Goal: Task Accomplishment & Management: Complete application form

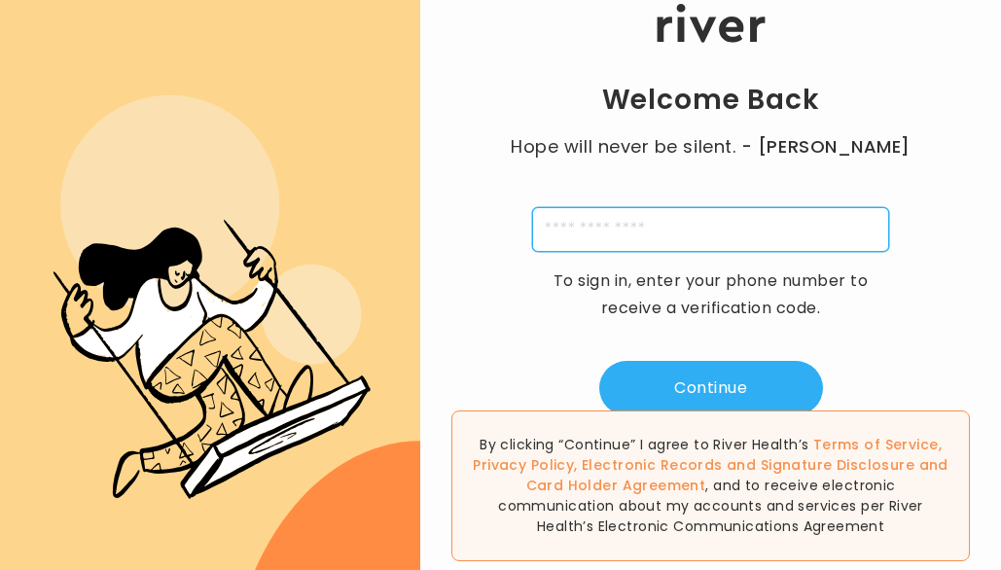
click at [743, 230] on input "tel" at bounding box center [710, 229] width 357 height 45
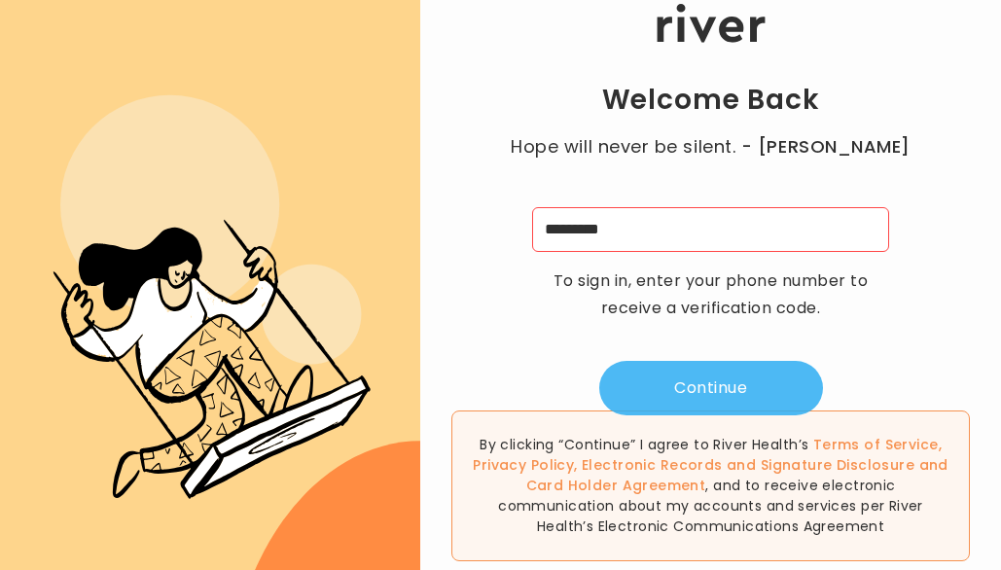
click at [724, 379] on button "Continue" at bounding box center [711, 388] width 224 height 54
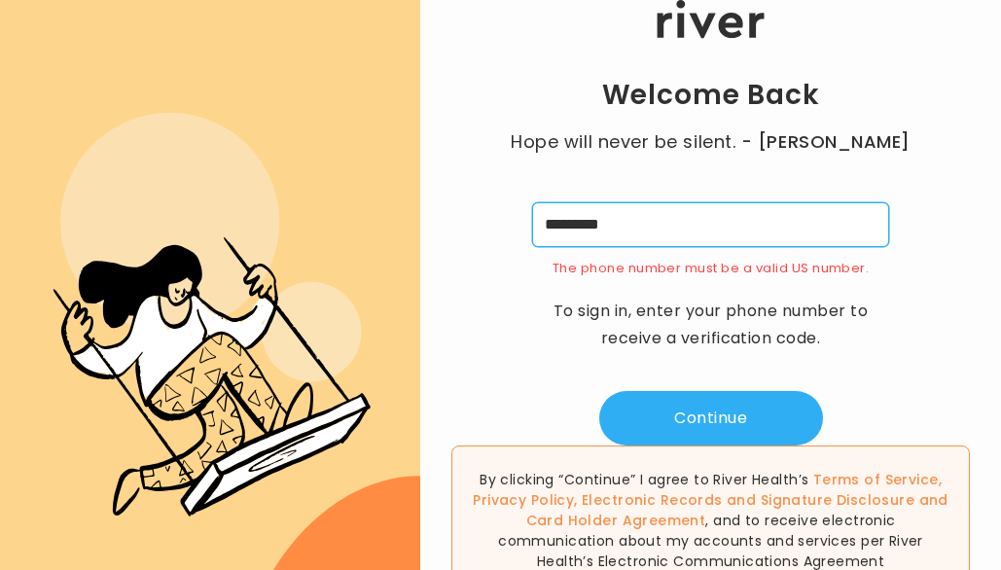
click at [706, 215] on input "*********" at bounding box center [710, 224] width 357 height 45
click at [701, 226] on input "*********" at bounding box center [710, 224] width 357 height 45
type input "**********"
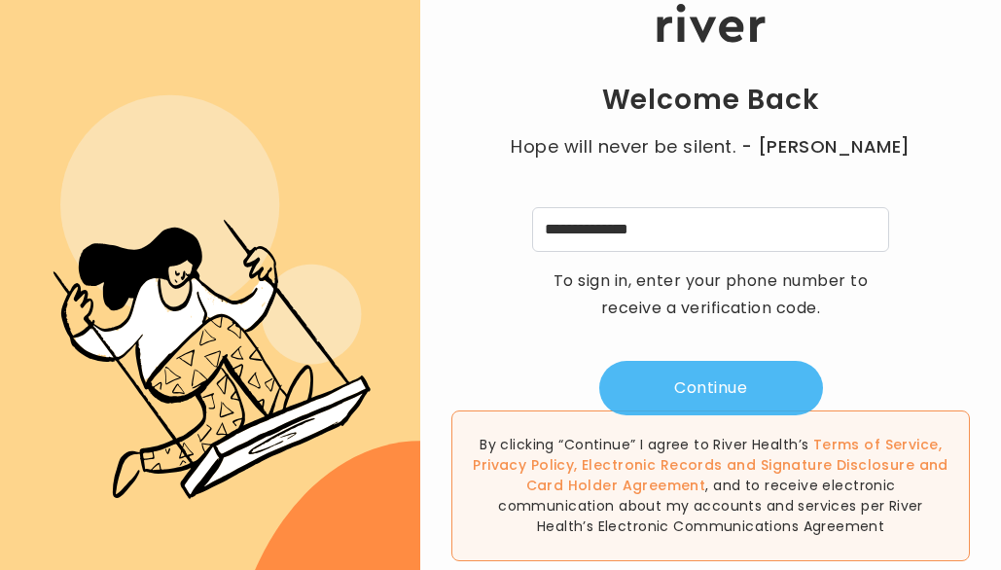
click at [666, 387] on button "Continue" at bounding box center [711, 388] width 224 height 54
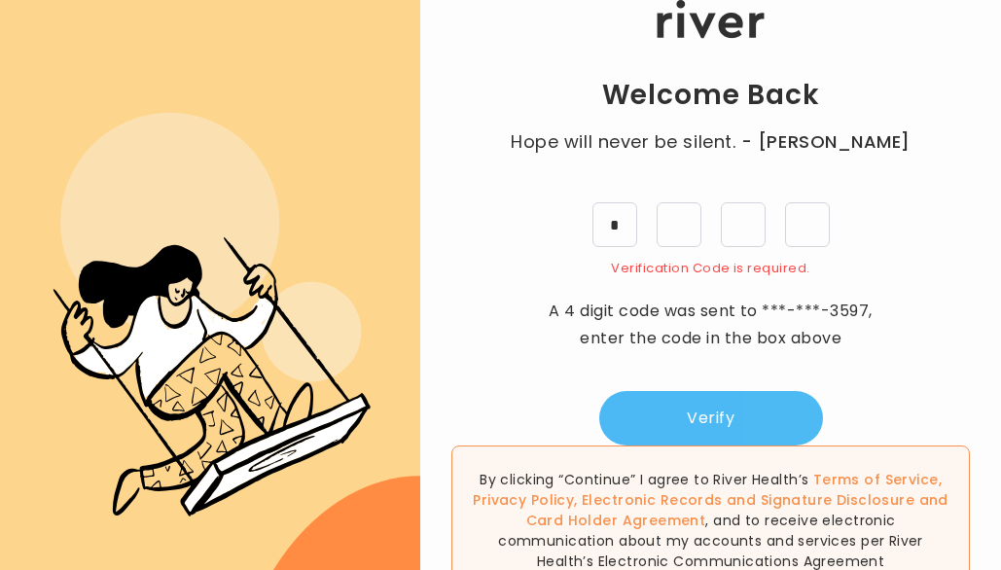
type input "*"
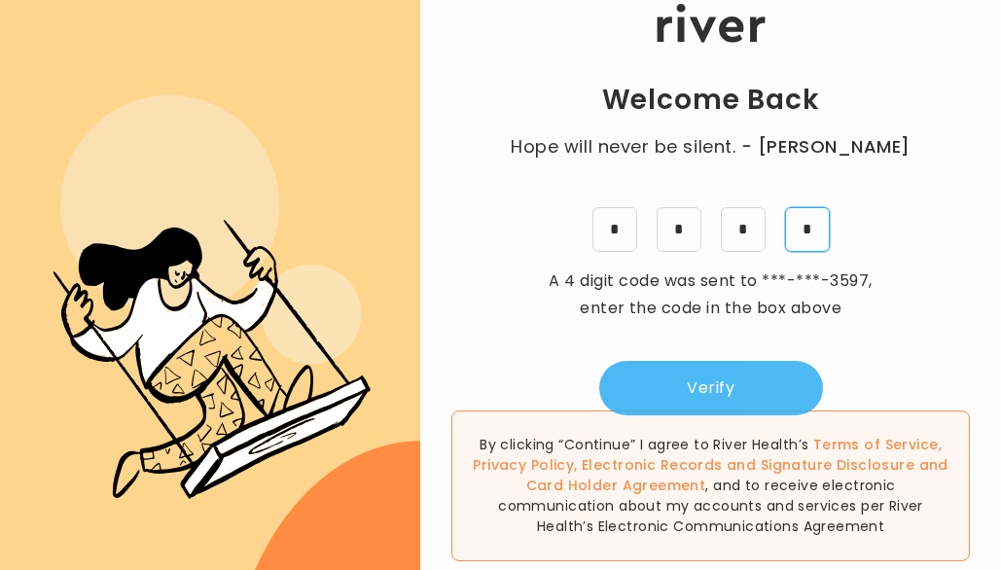
type input "*"
click at [712, 381] on button "Verify" at bounding box center [711, 388] width 224 height 54
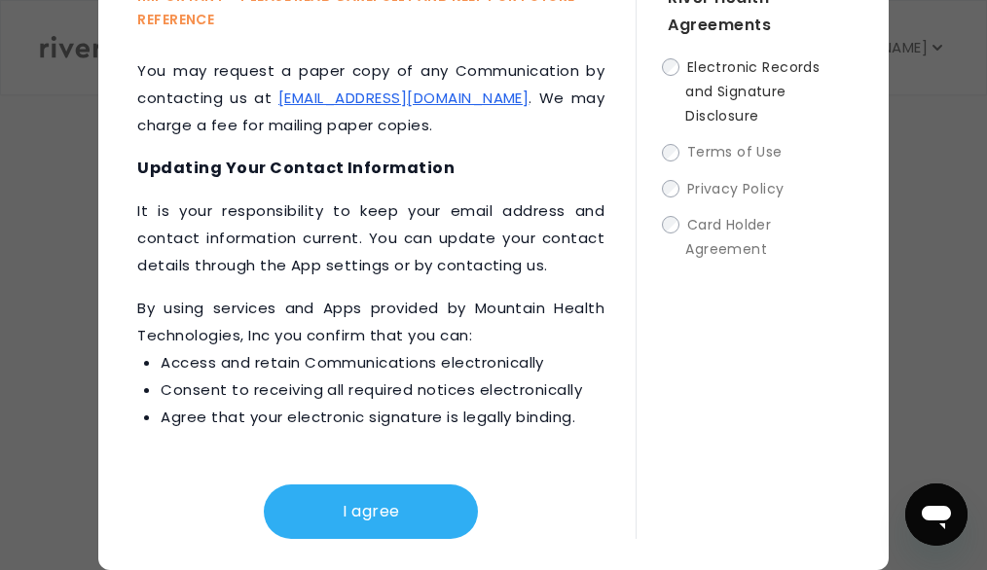
scroll to position [1399, 0]
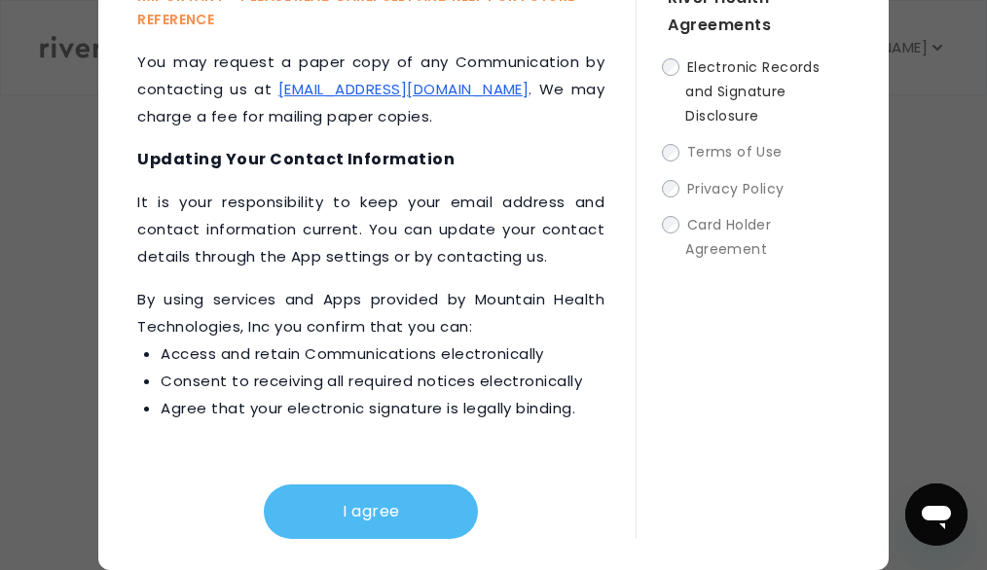
click at [437, 498] on button "I agree" at bounding box center [371, 512] width 214 height 54
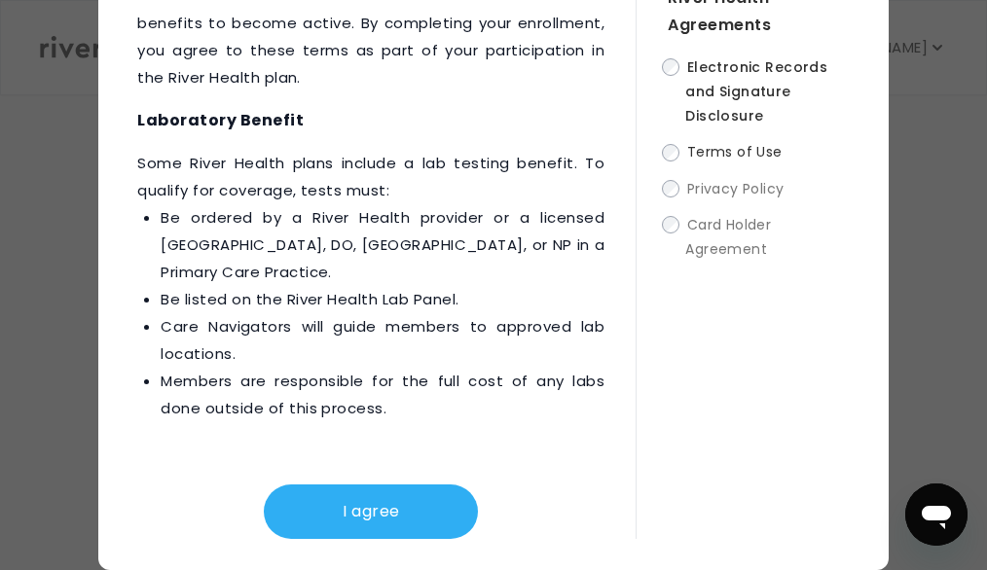
scroll to position [4000, 0]
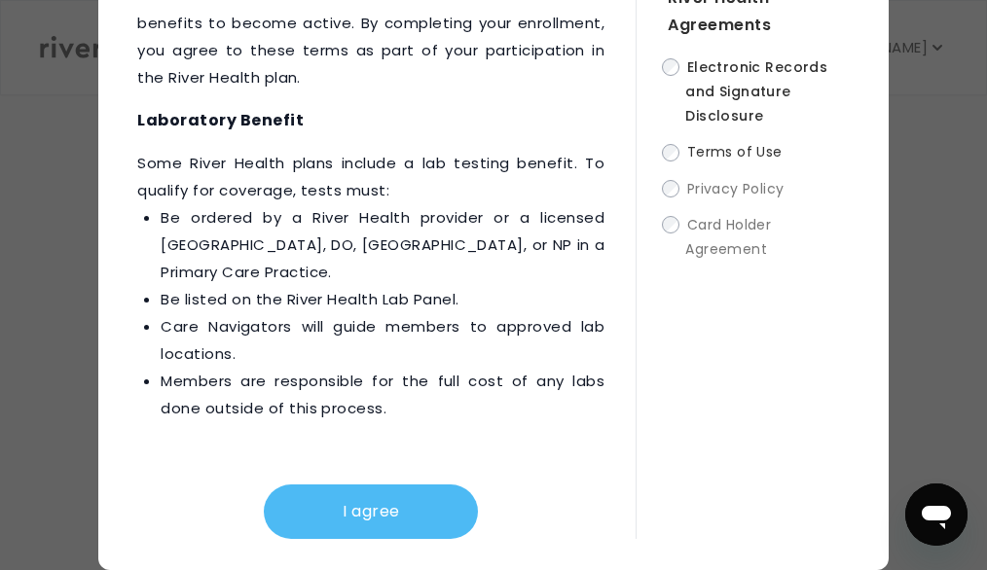
click at [381, 510] on button "I agree" at bounding box center [371, 512] width 214 height 54
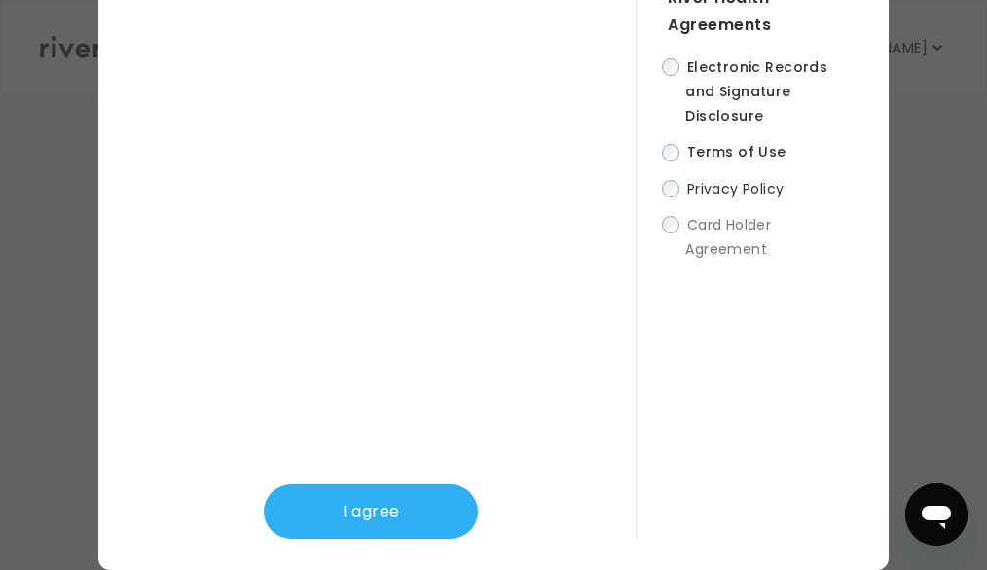
click at [381, 510] on button "I agree" at bounding box center [371, 512] width 214 height 54
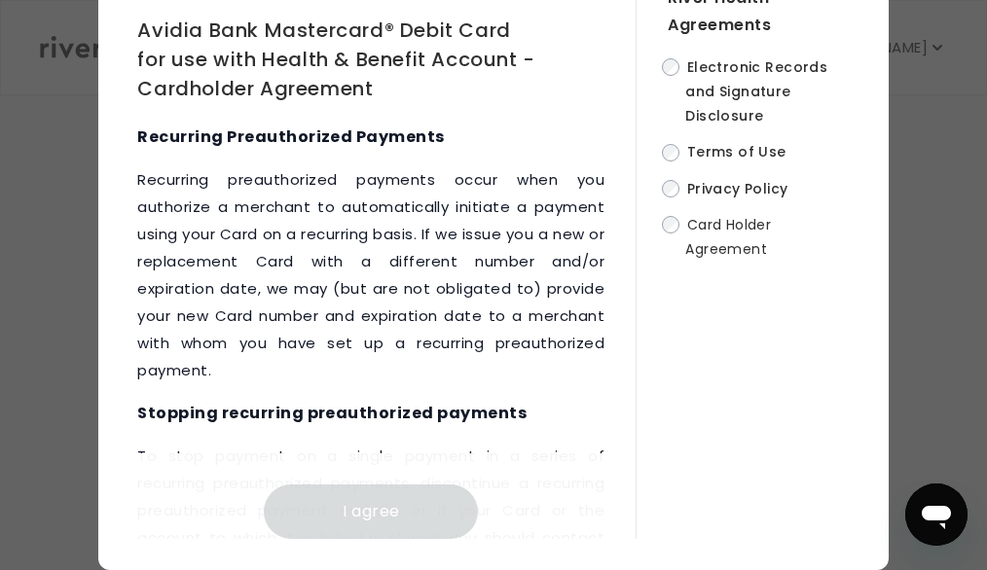
scroll to position [8604, 0]
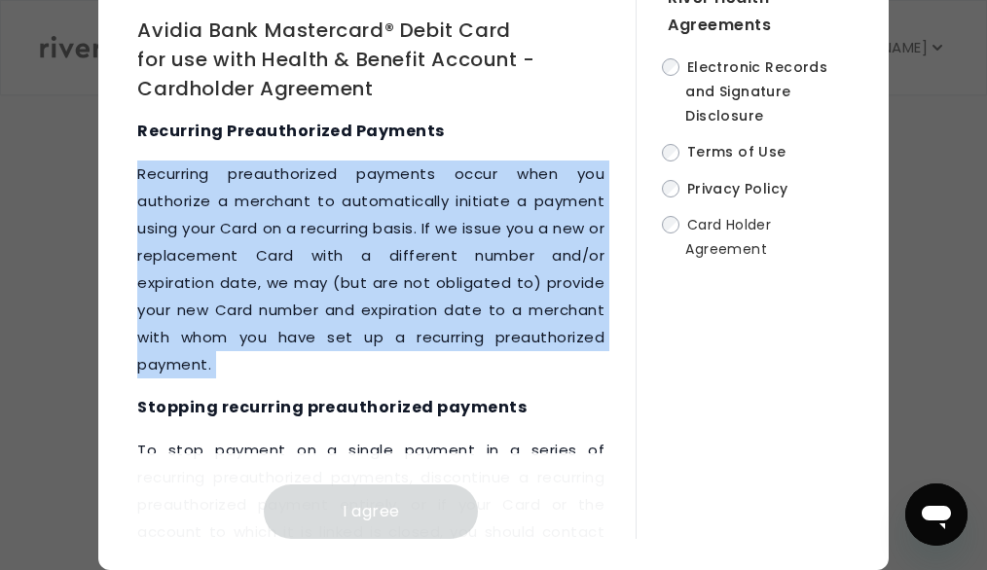
click at [619, 539] on div "Card Holder Agreement IMPORTANT – PLEASE READ CAREFULLY AND KEEP FOR FUTURE REF…" at bounding box center [492, 219] width 789 height 703
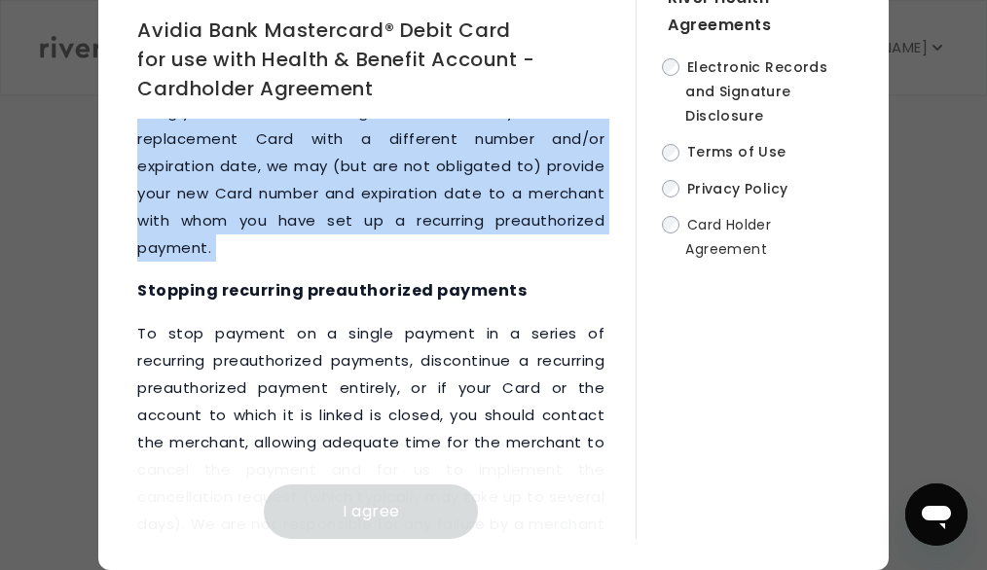
scroll to position [8800, 0]
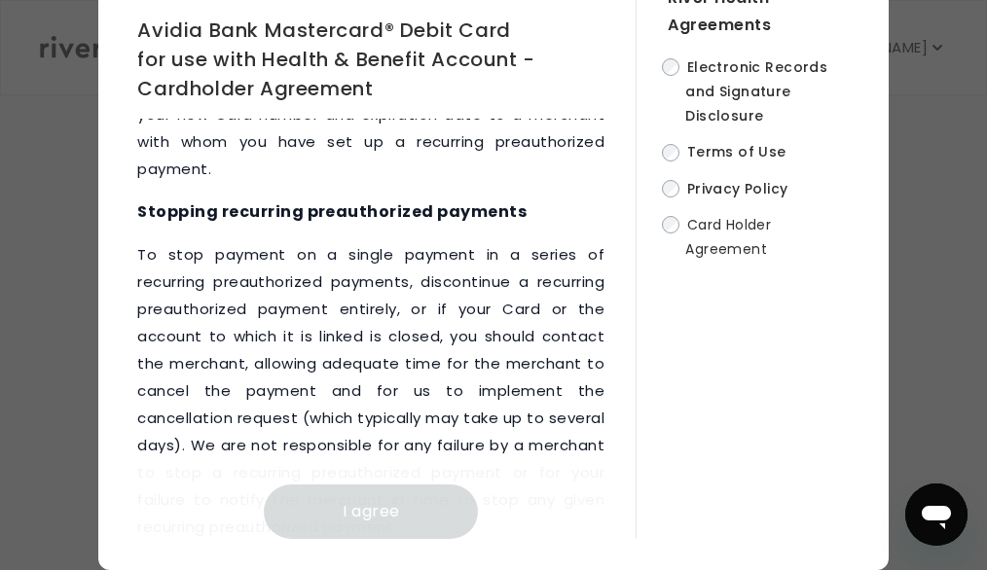
click at [590, 470] on div "This Cardholder Agreement ("Agreement") outlines the terms and conditions under…" at bounding box center [386, 329] width 498 height 420
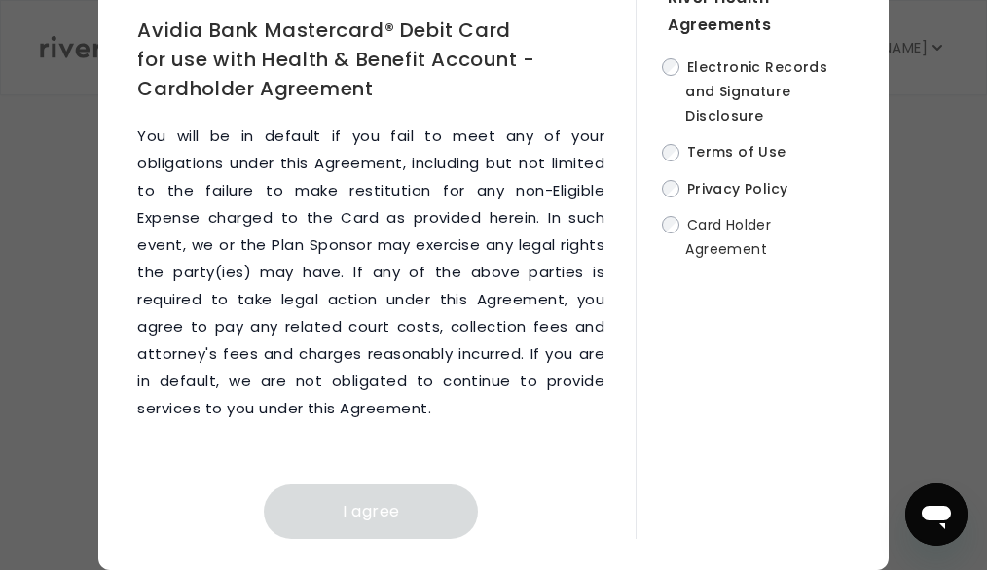
scroll to position [15053, 0]
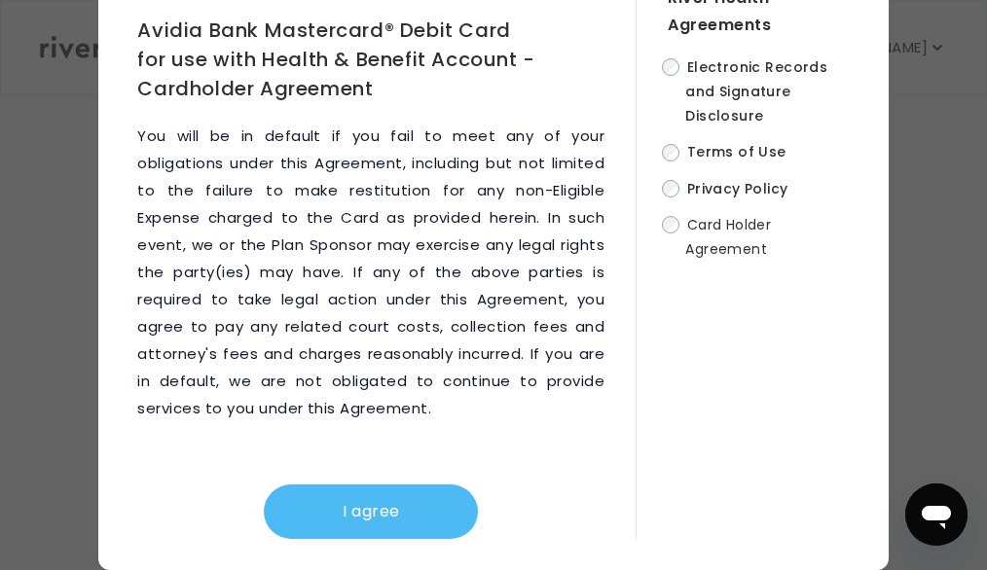
click at [406, 531] on button "I agree" at bounding box center [371, 512] width 214 height 54
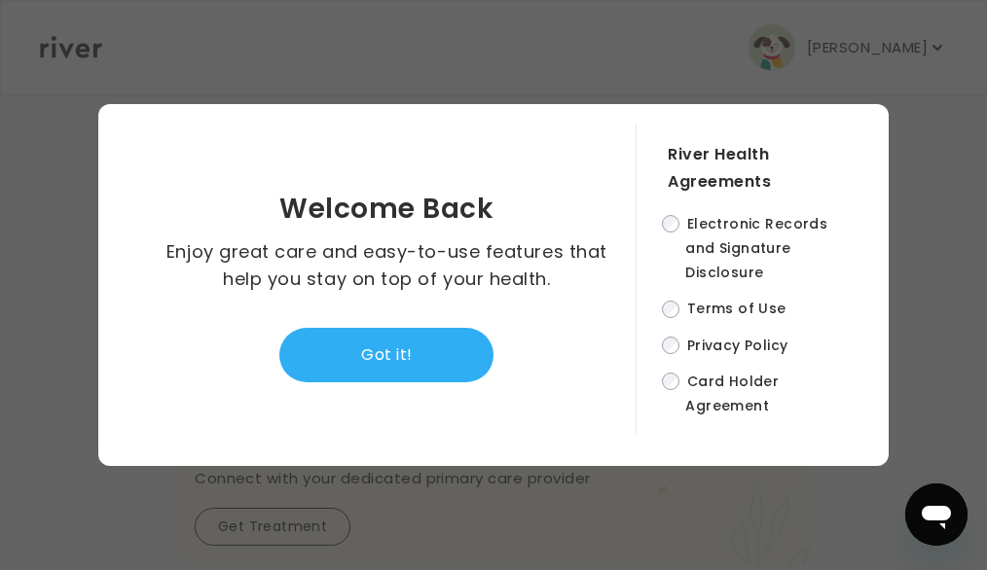
scroll to position [0, 0]
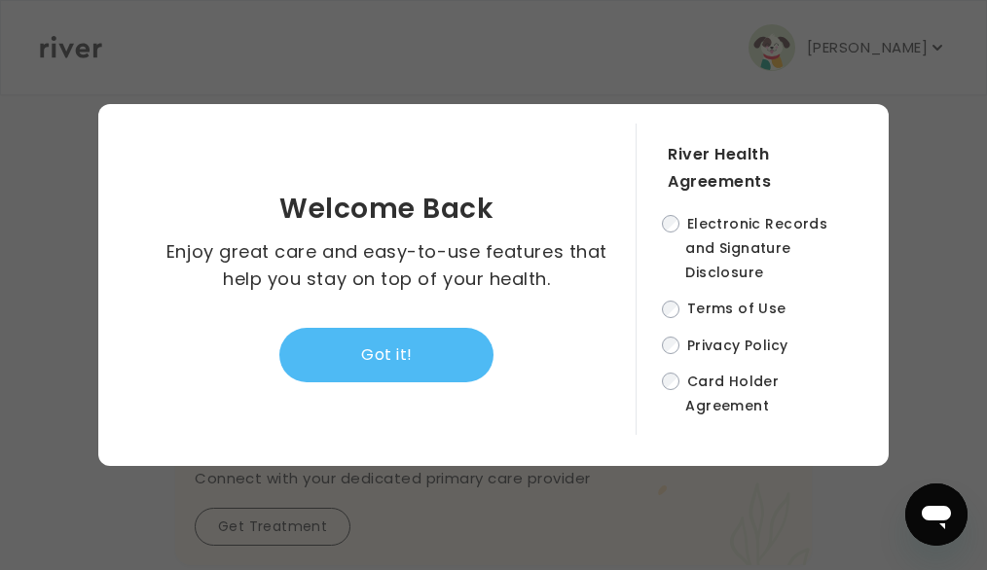
click at [457, 349] on button "Got it!" at bounding box center [386, 355] width 214 height 54
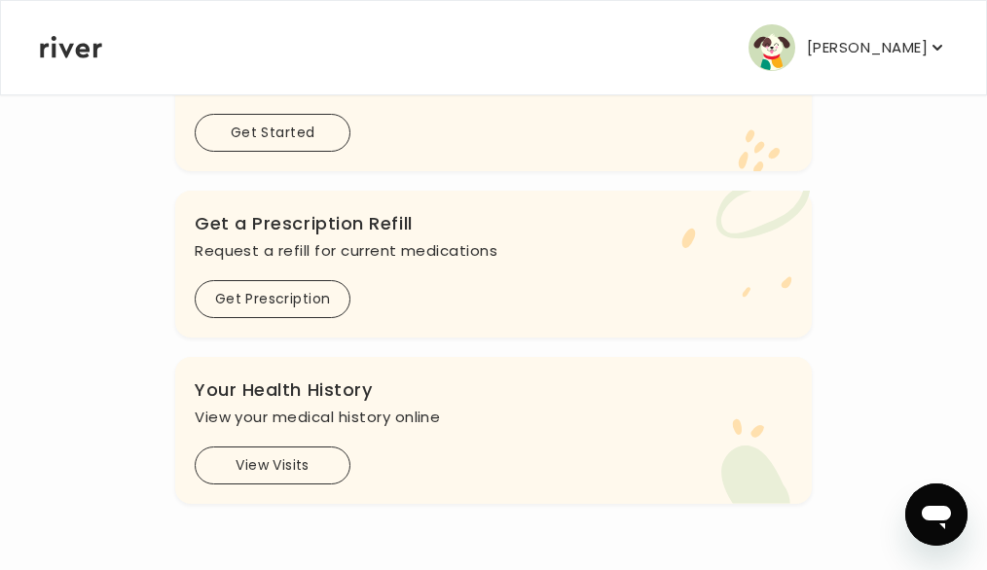
scroll to position [740, 0]
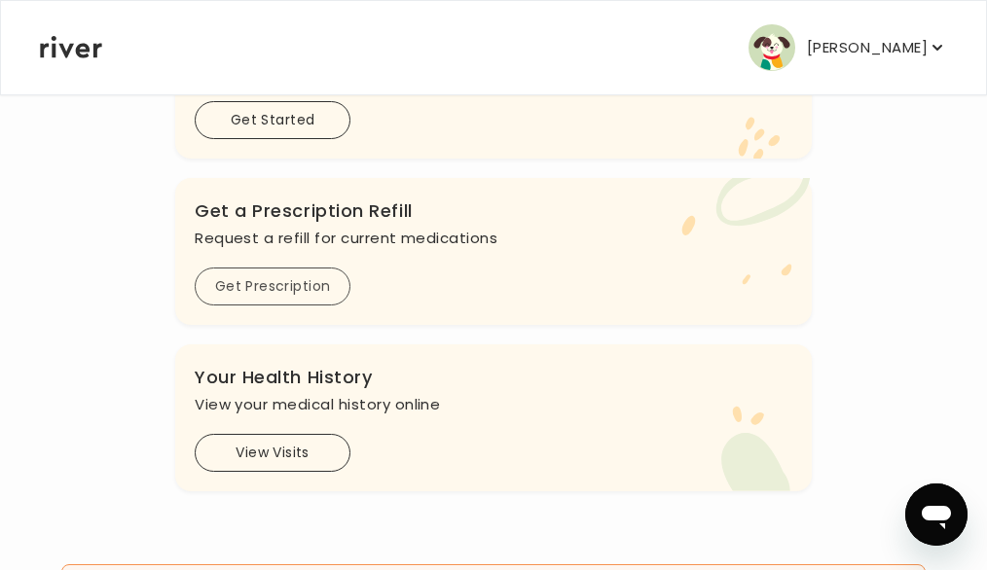
click at [350, 306] on button "Get Prescription" at bounding box center [273, 287] width 156 height 38
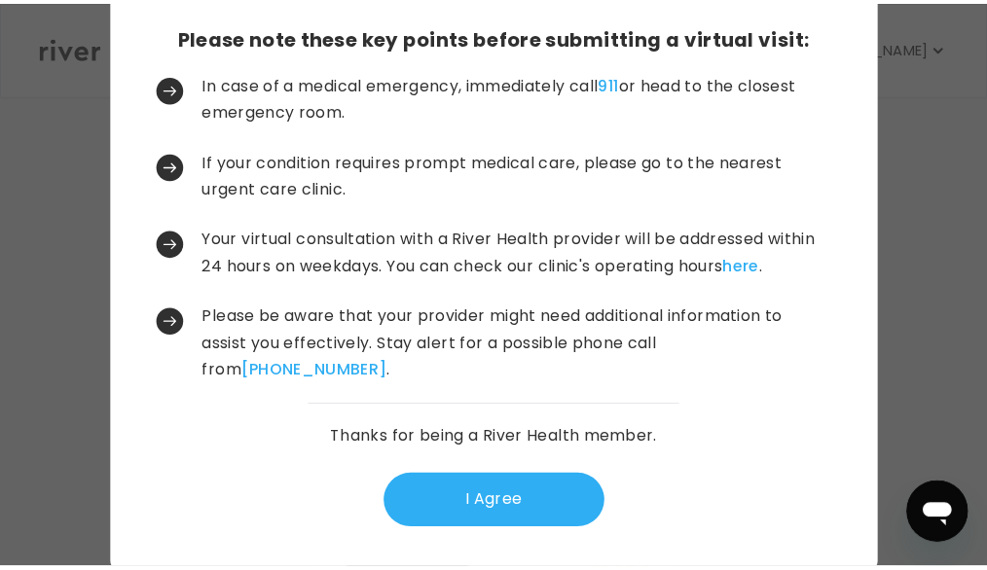
scroll to position [85, 0]
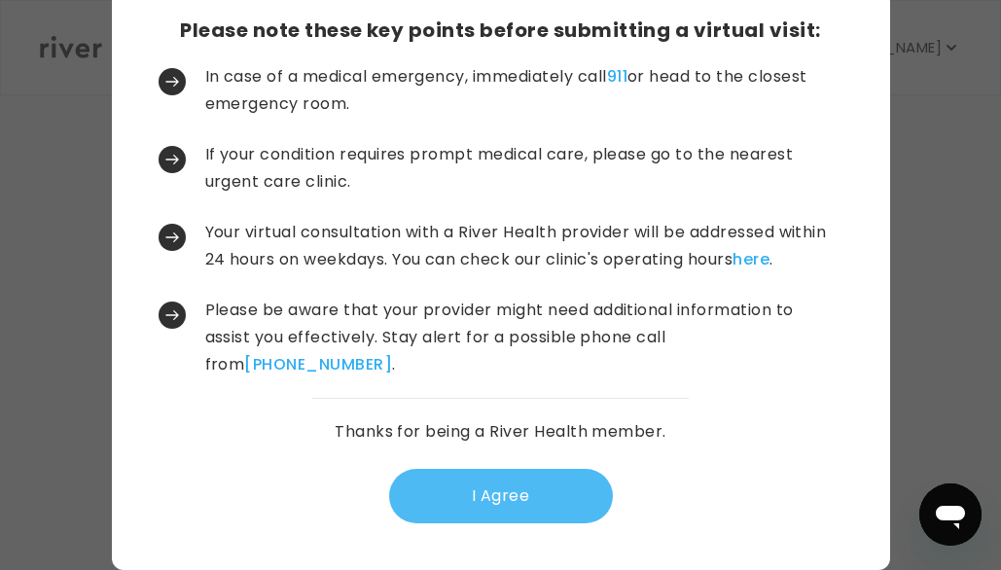
click at [498, 501] on button "I Agree" at bounding box center [501, 496] width 224 height 54
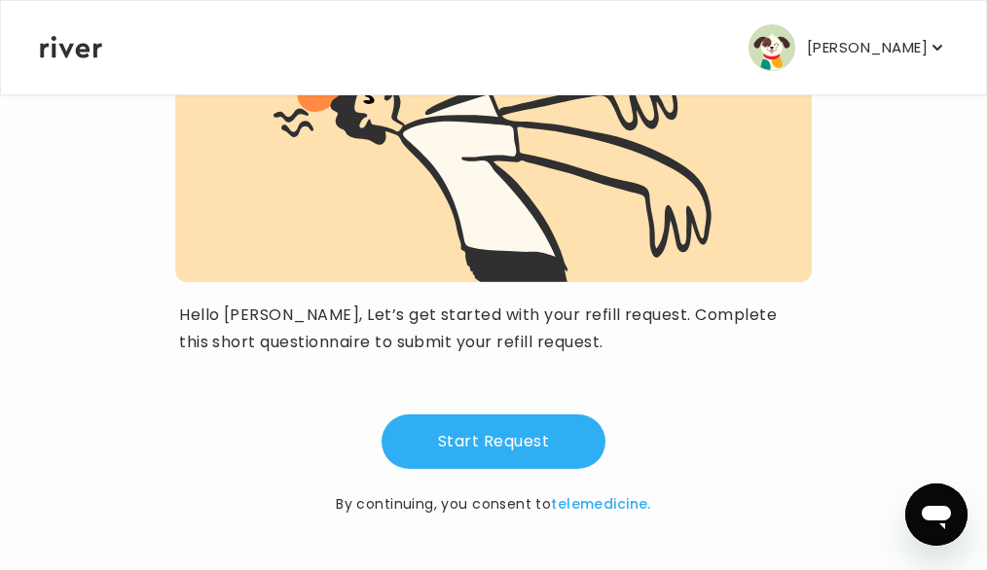
scroll to position [272, 0]
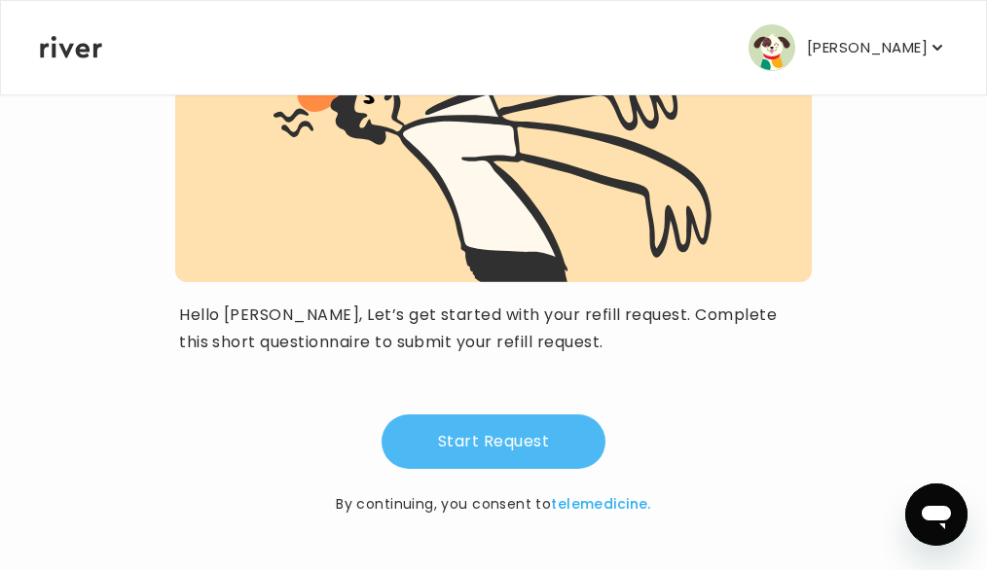
click at [501, 438] on button "Start Request" at bounding box center [493, 442] width 224 height 54
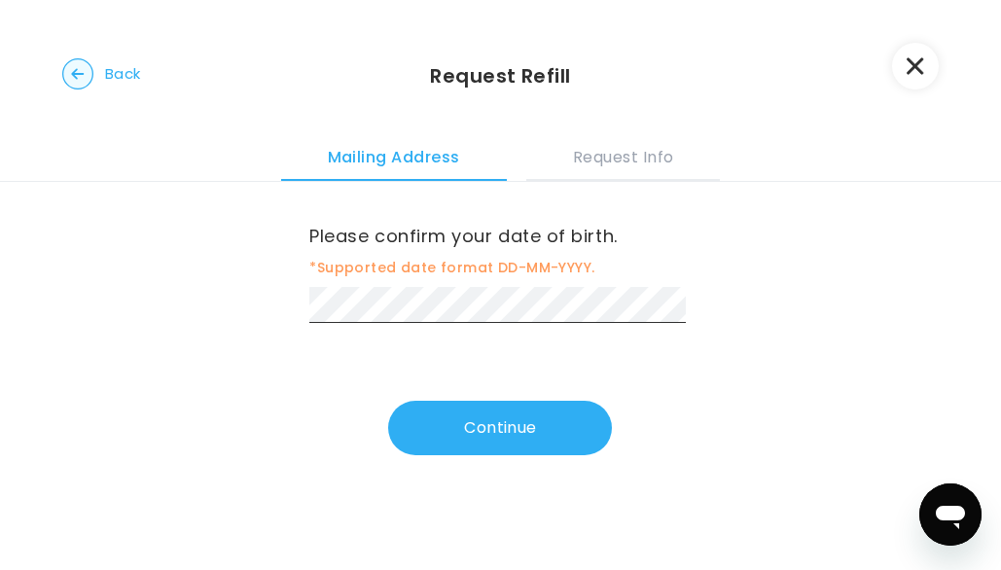
click at [501, 438] on button "Continue" at bounding box center [500, 428] width 224 height 54
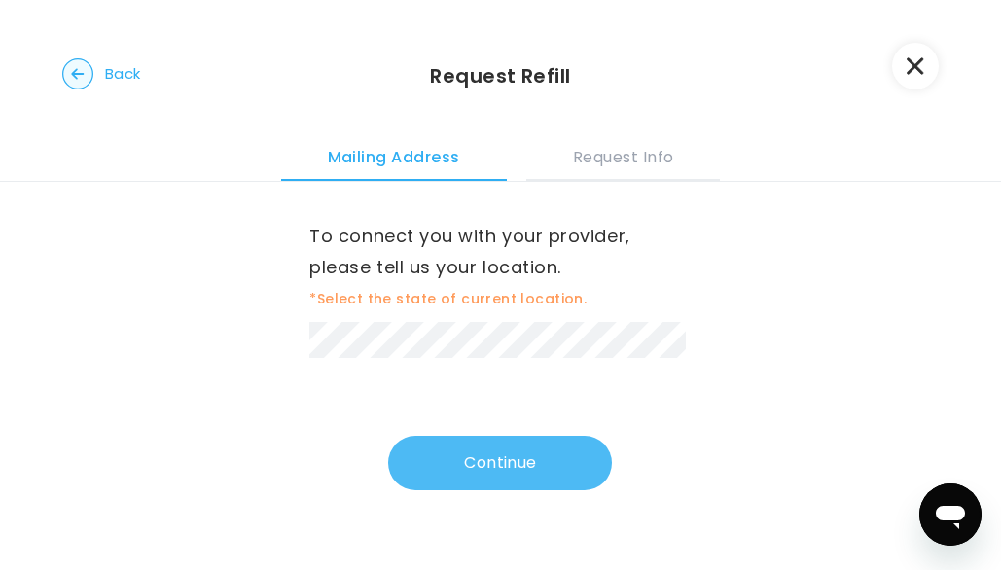
click at [491, 463] on button "Continue" at bounding box center [500, 463] width 224 height 54
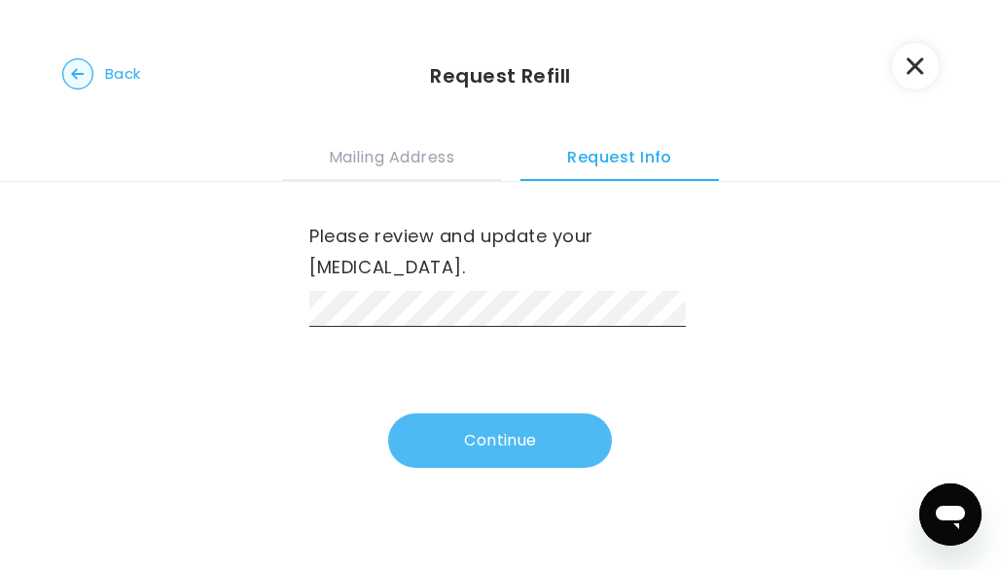
click at [502, 428] on button "Continue" at bounding box center [500, 441] width 224 height 54
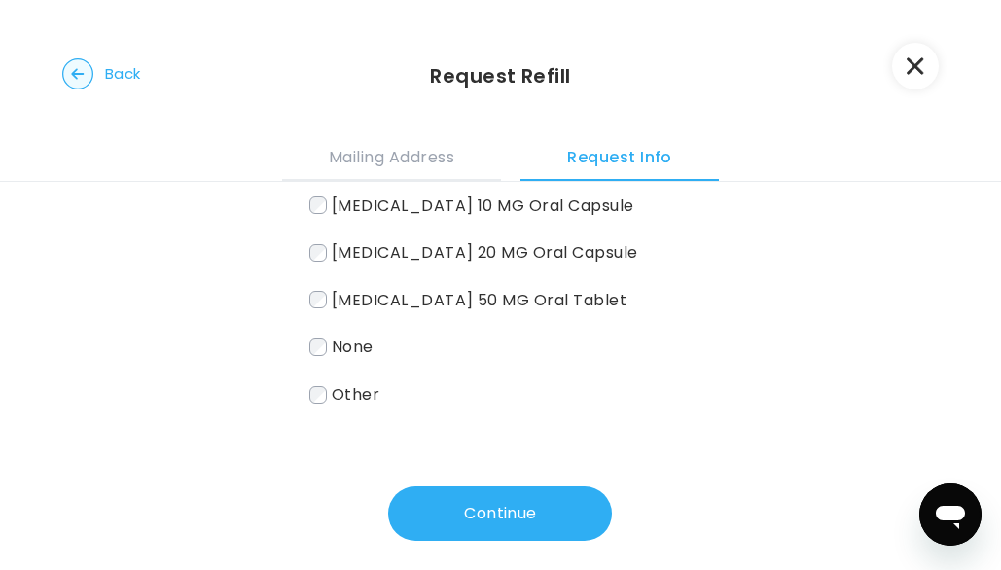
scroll to position [209, 0]
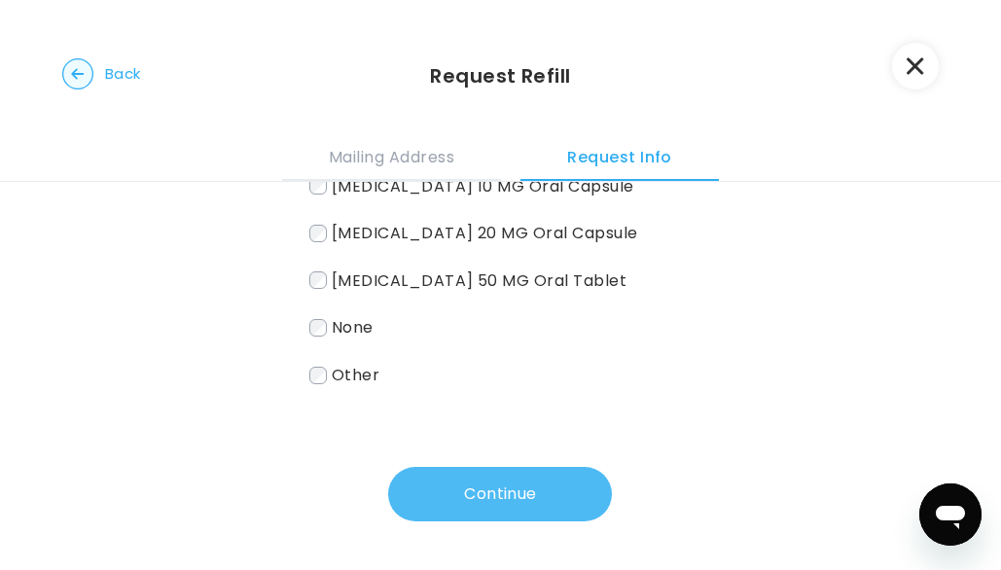
click at [488, 483] on button "Continue" at bounding box center [500, 494] width 224 height 54
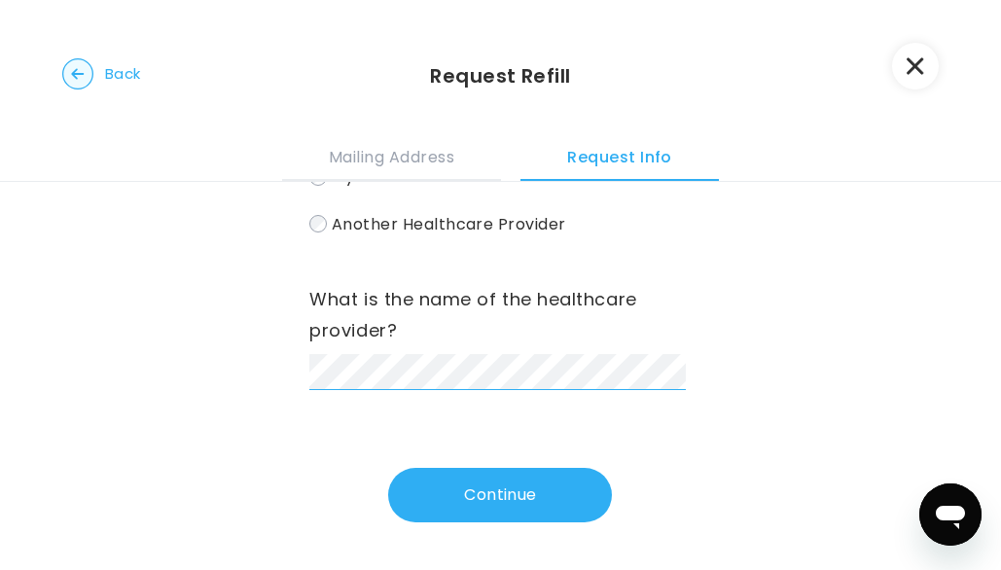
scroll to position [352, 0]
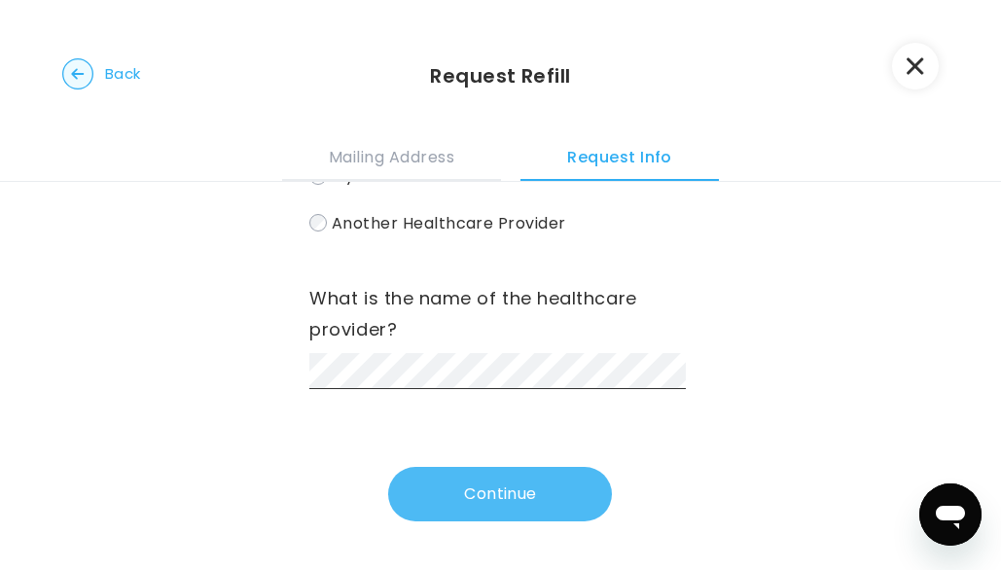
click at [482, 490] on button "Continue" at bounding box center [500, 494] width 224 height 54
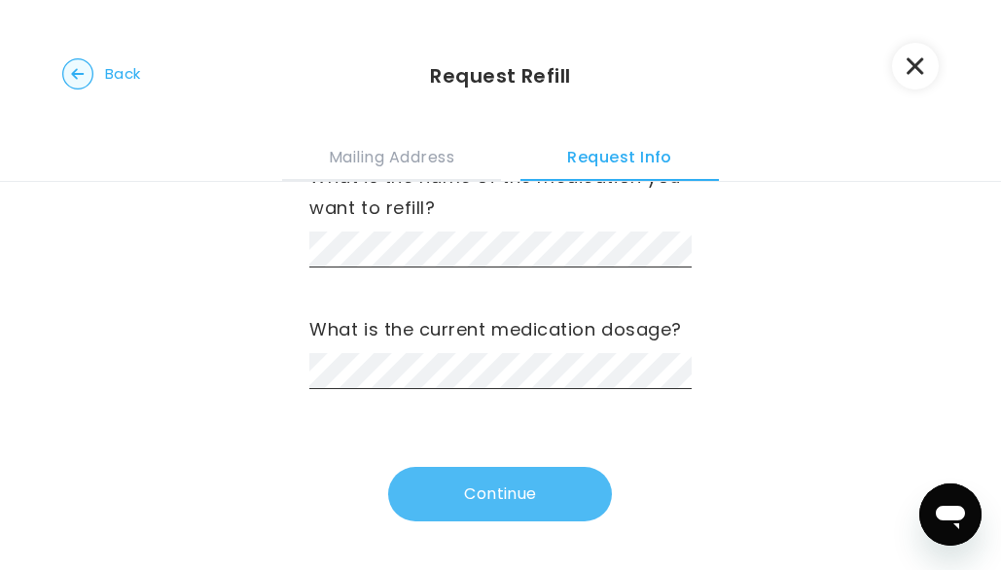
scroll to position [0, 0]
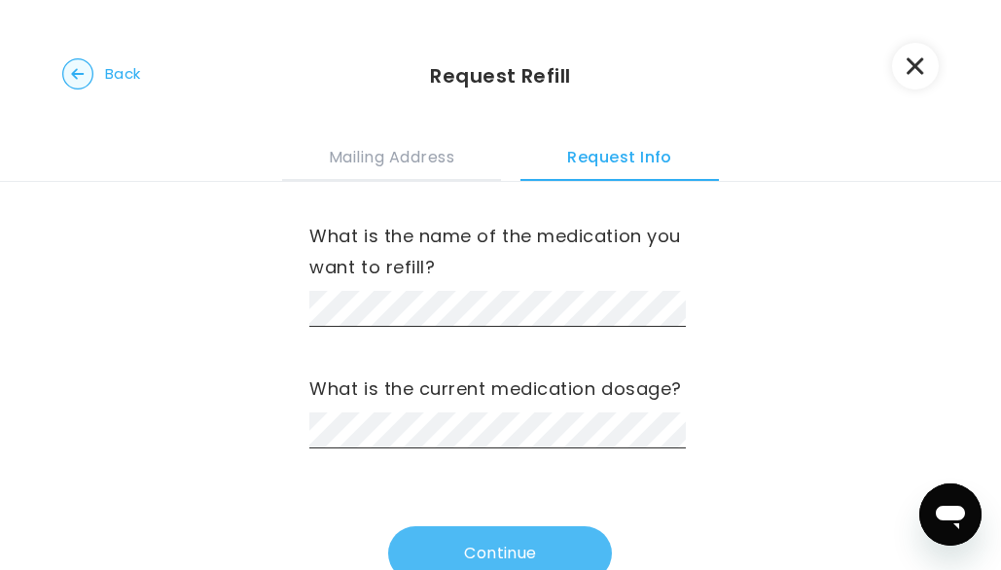
click at [458, 547] on button "Continue" at bounding box center [500, 553] width 224 height 54
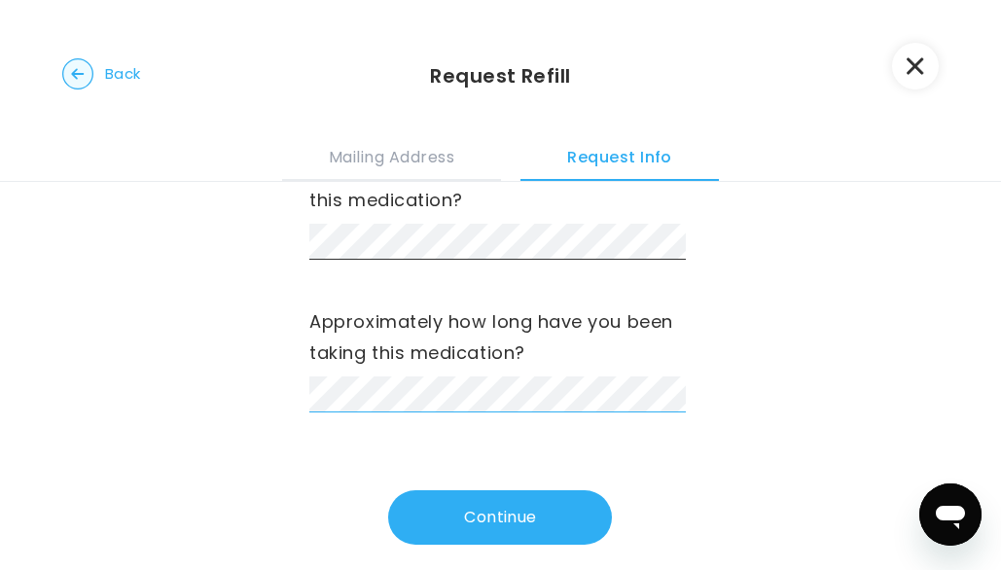
scroll to position [78, 0]
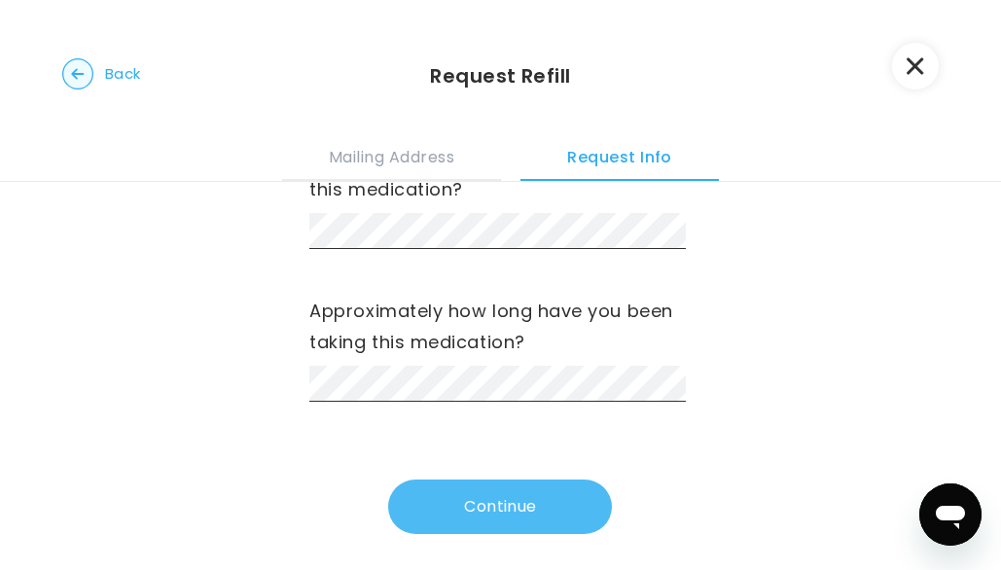
click at [503, 502] on button "Continue" at bounding box center [500, 507] width 224 height 54
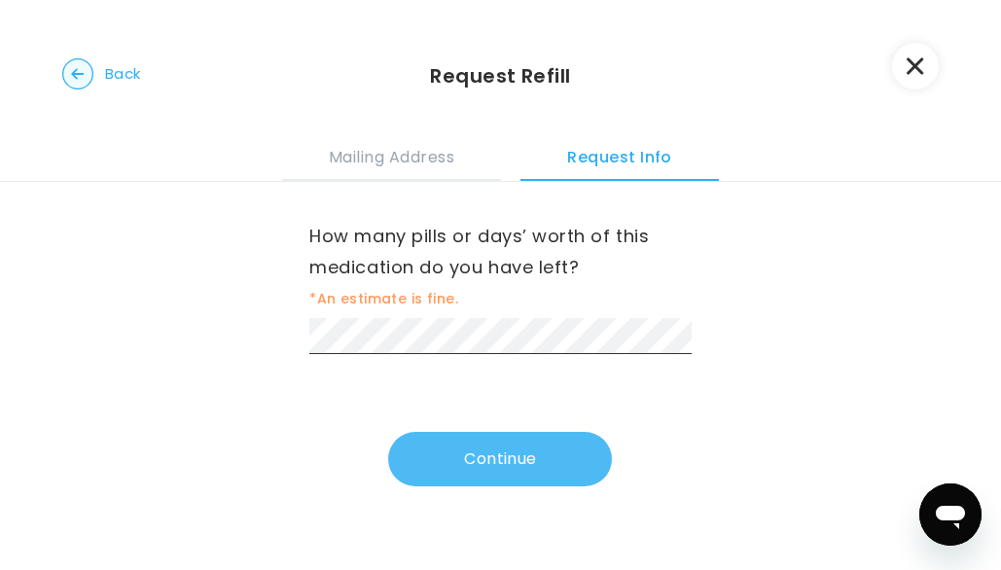
scroll to position [0, 0]
click at [454, 457] on button "Continue" at bounding box center [500, 459] width 224 height 54
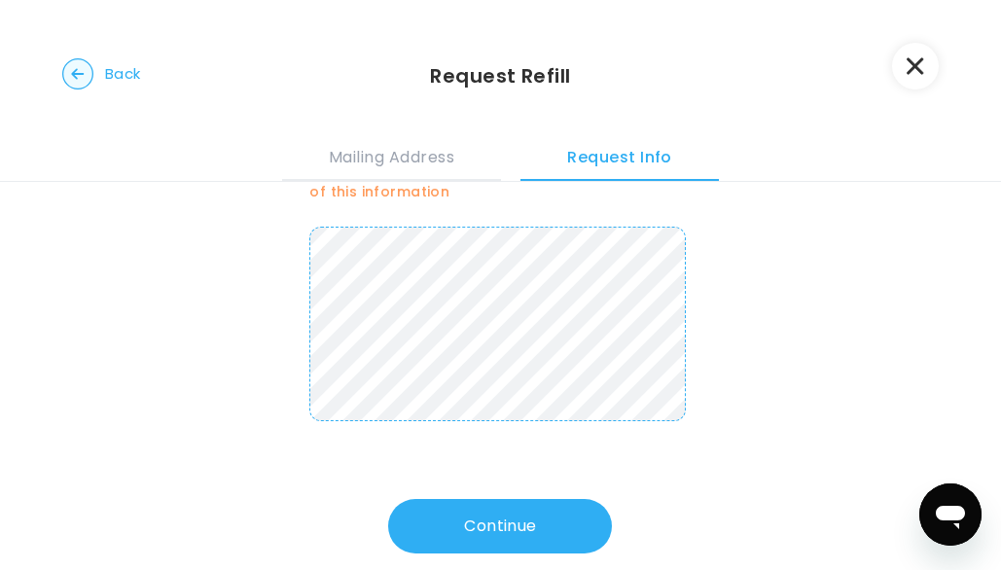
scroll to position [233, 0]
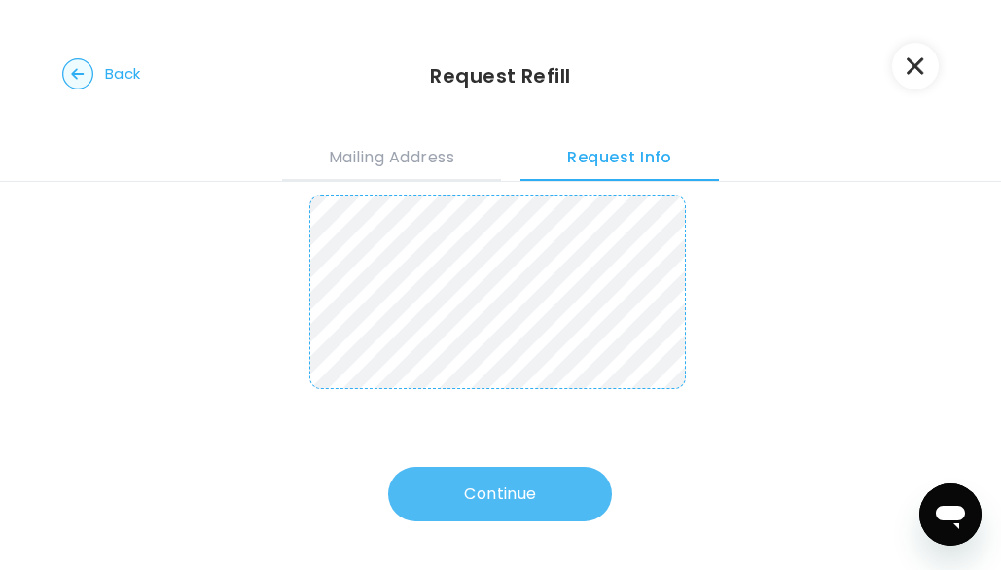
click at [516, 486] on button "Continue" at bounding box center [500, 494] width 224 height 54
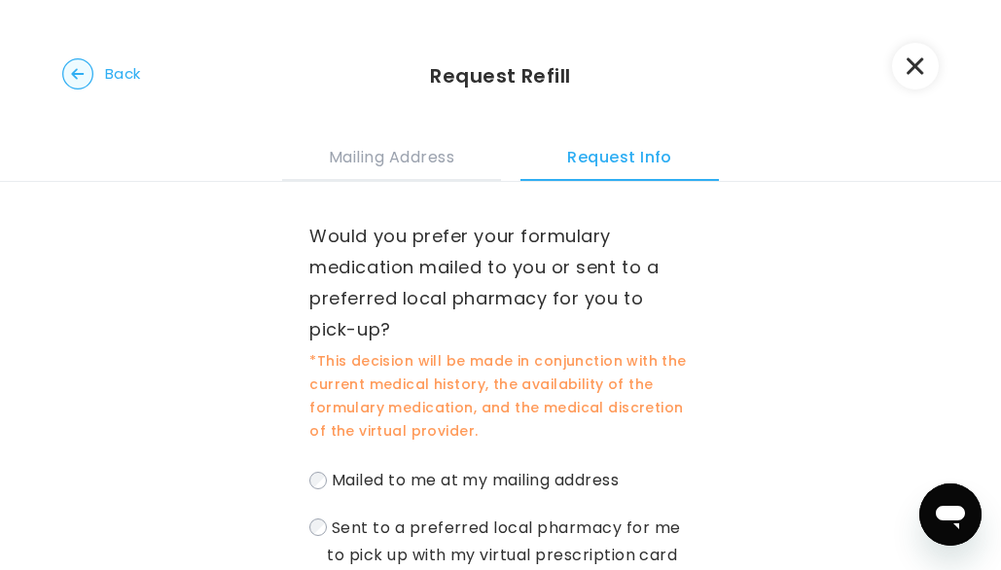
scroll to position [180, 0]
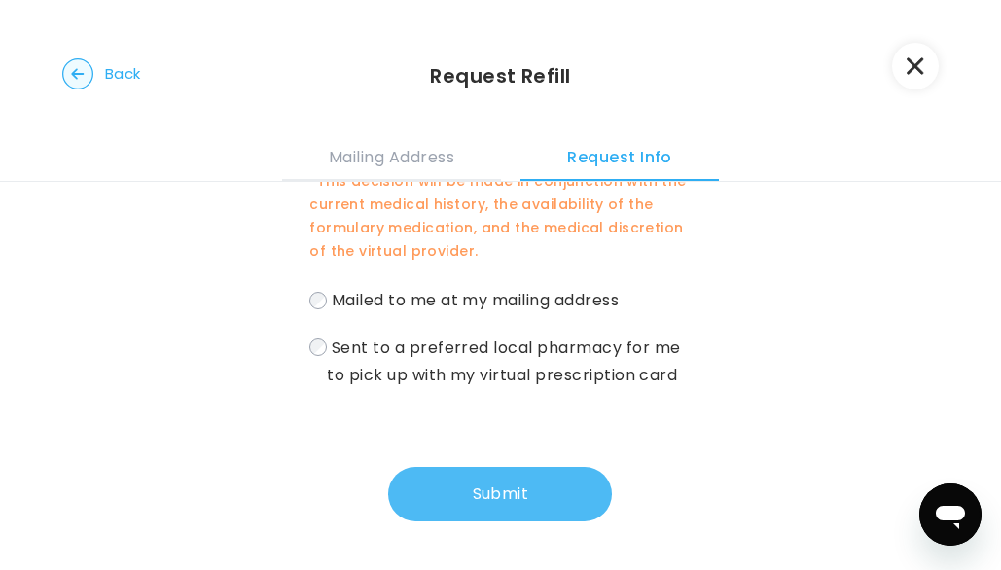
click at [465, 499] on button "Submit" at bounding box center [500, 494] width 224 height 54
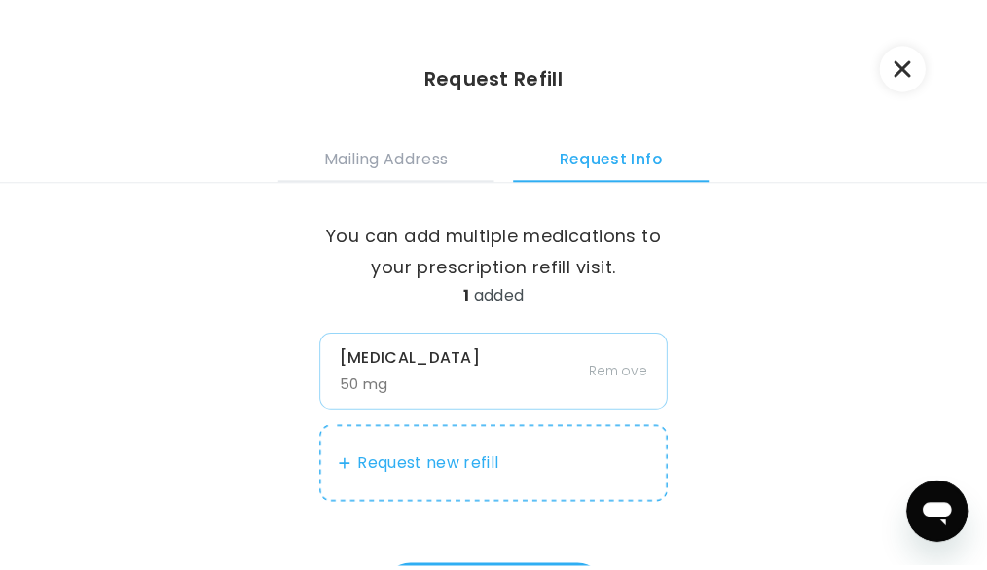
scroll to position [100, 0]
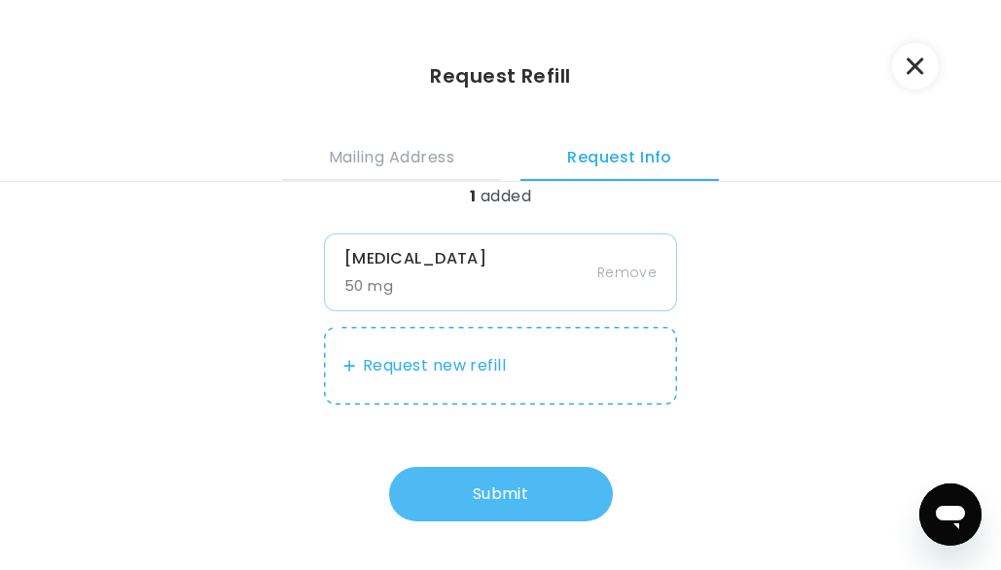
click at [532, 478] on button "Submit" at bounding box center [501, 494] width 224 height 54
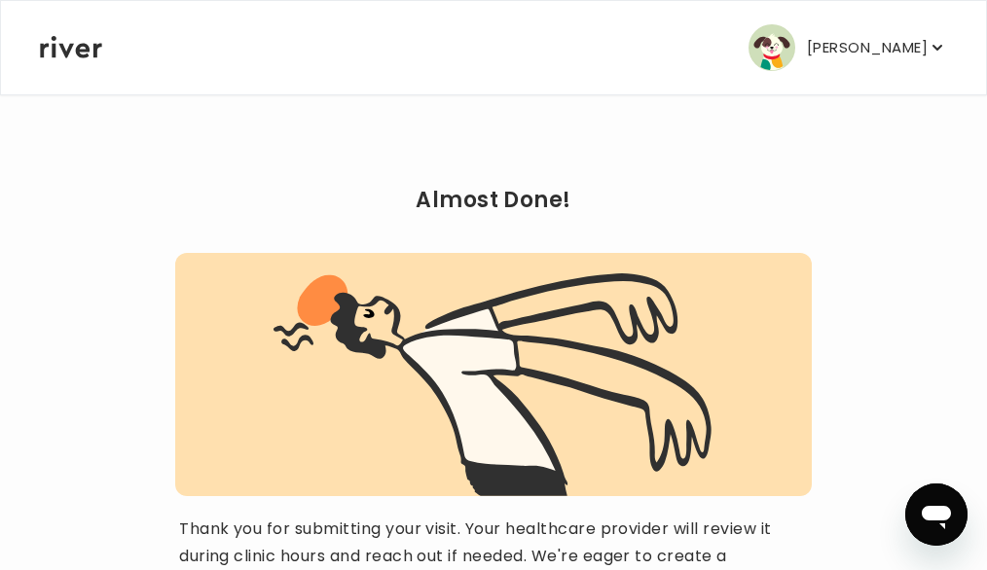
scroll to position [432, 0]
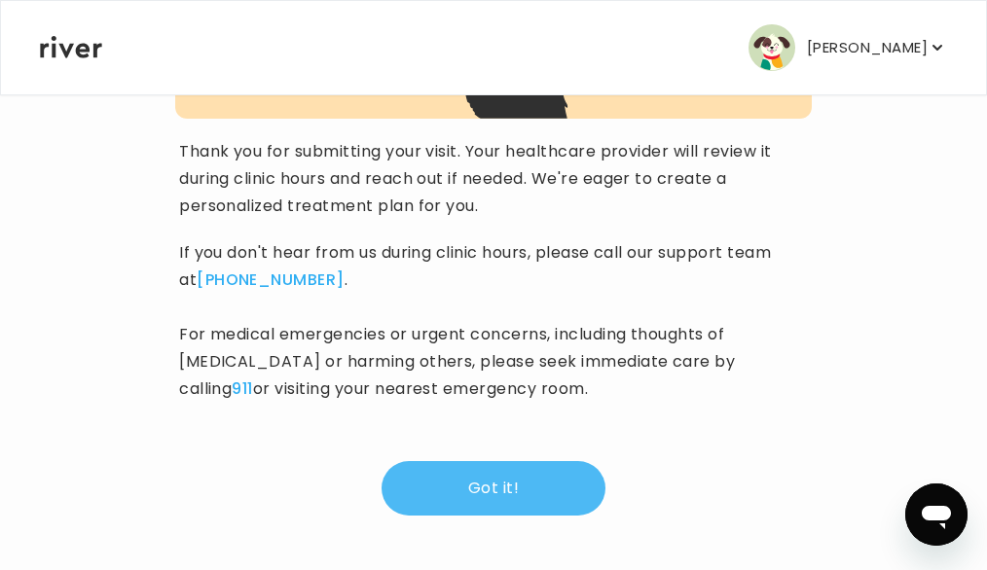
click at [526, 485] on button "Got it!" at bounding box center [493, 488] width 224 height 54
